Goal: Transaction & Acquisition: Purchase product/service

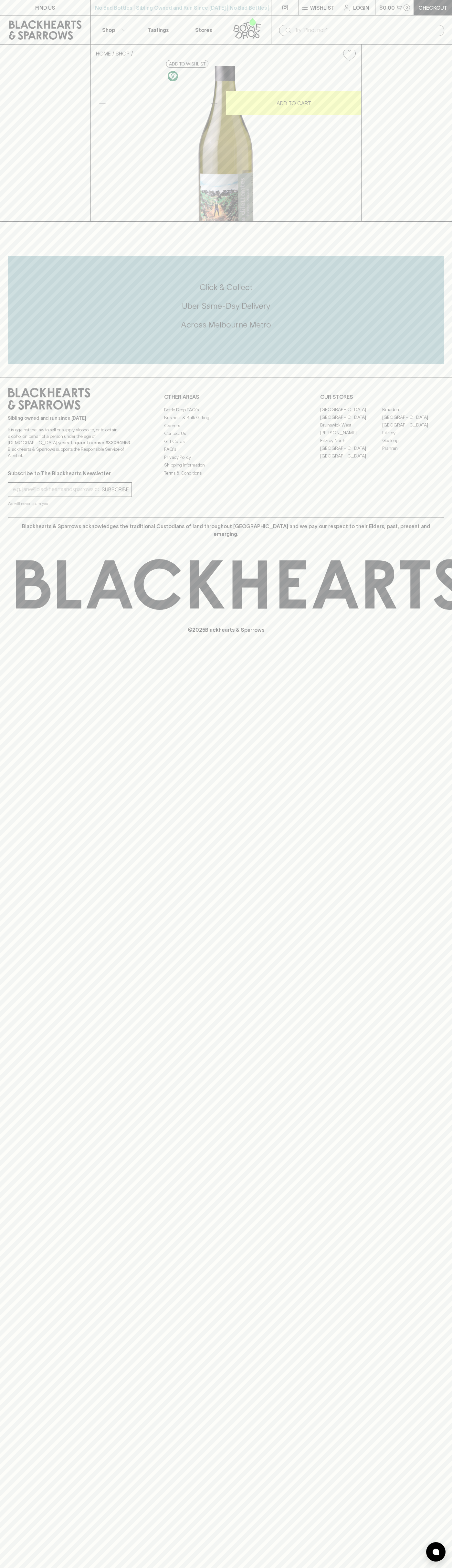
click at [355, 13] on link "Login" at bounding box center [356, 7] width 38 height 15
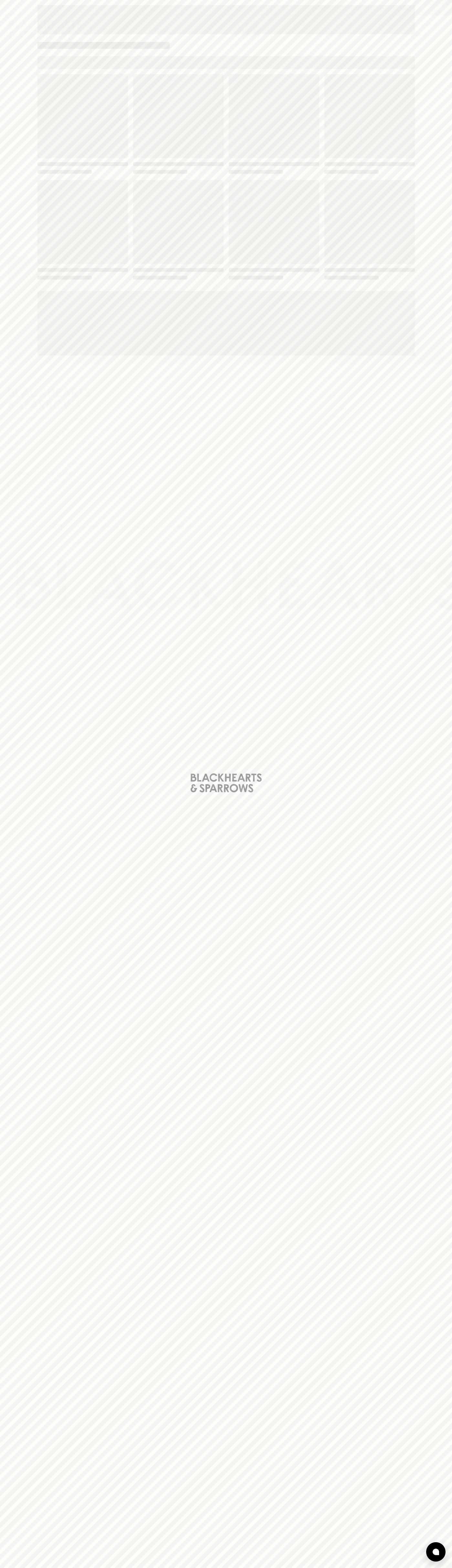
click at [431, 676] on div "Loading" at bounding box center [226, 784] width 452 height 1568
click at [312, 1567] on html "FIND US | No Bad Bottles | Sibling Owned and Run Since 2006 | No Bad Bottles | …" at bounding box center [226, 784] width 452 height 1568
click at [26, 313] on div "Loading" at bounding box center [226, 784] width 452 height 1568
